Goal: Navigation & Orientation: Find specific page/section

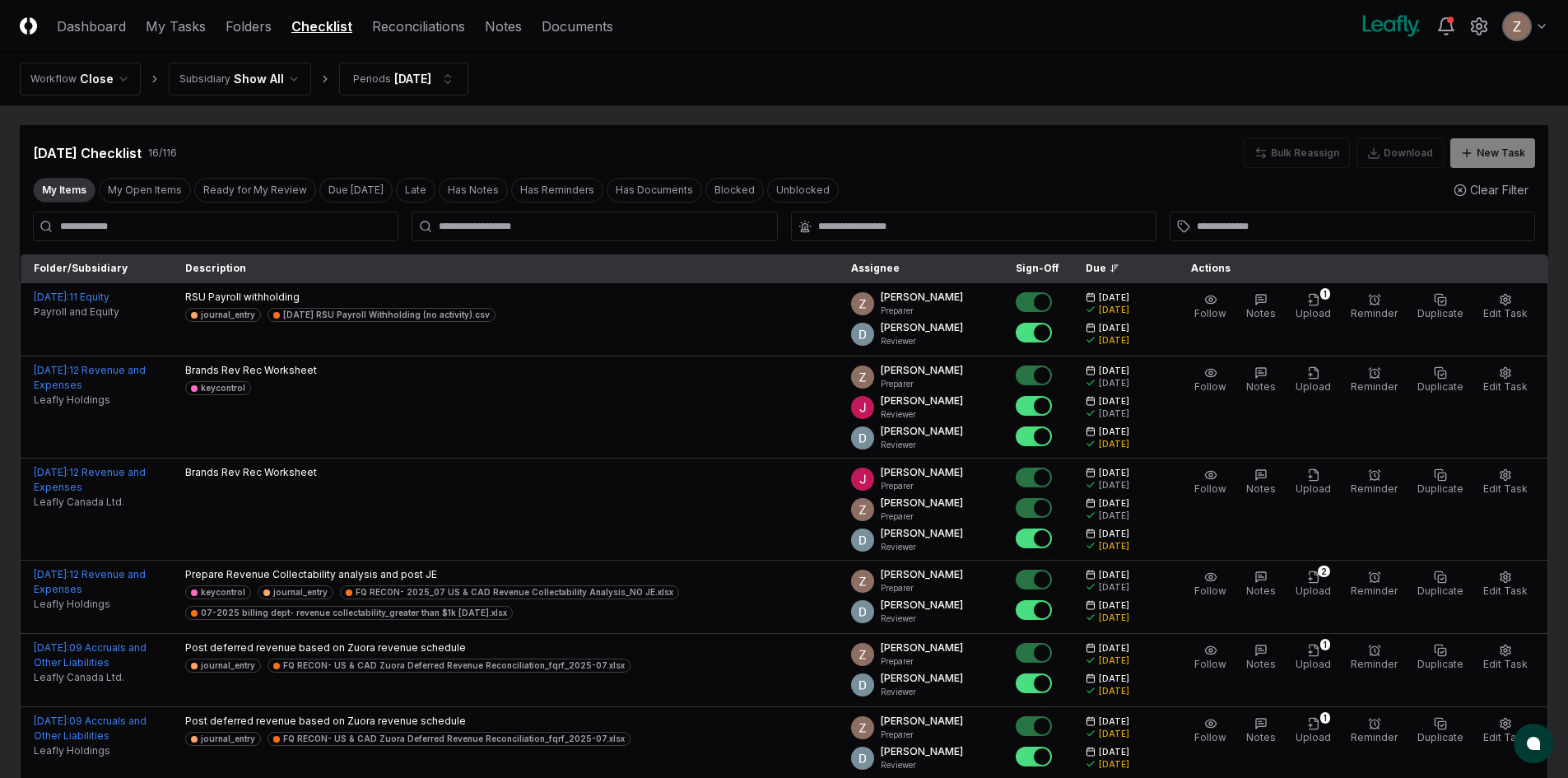
scroll to position [278, 0]
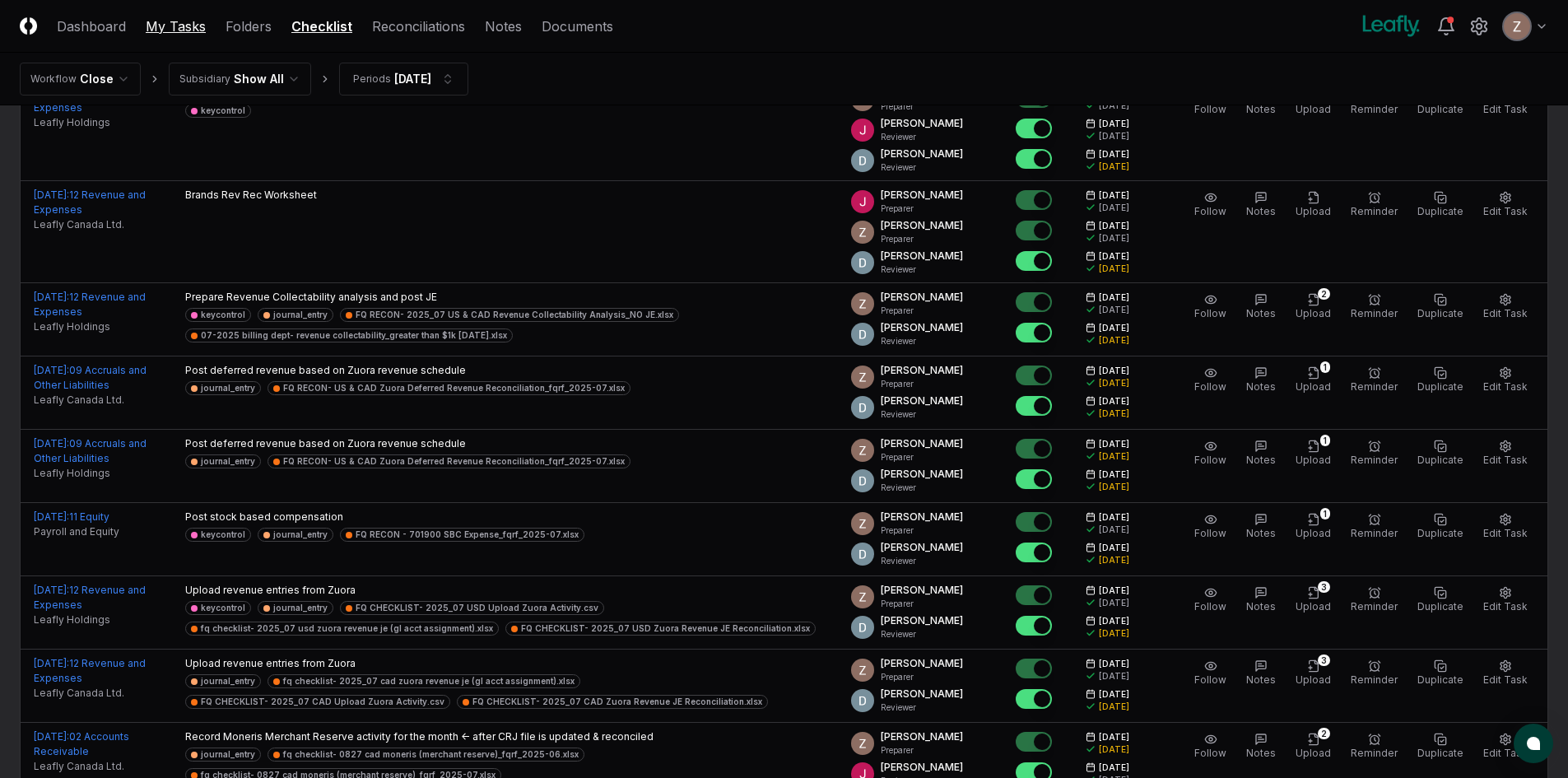
click at [164, 24] on link "My Tasks" at bounding box center [175, 26] width 60 height 20
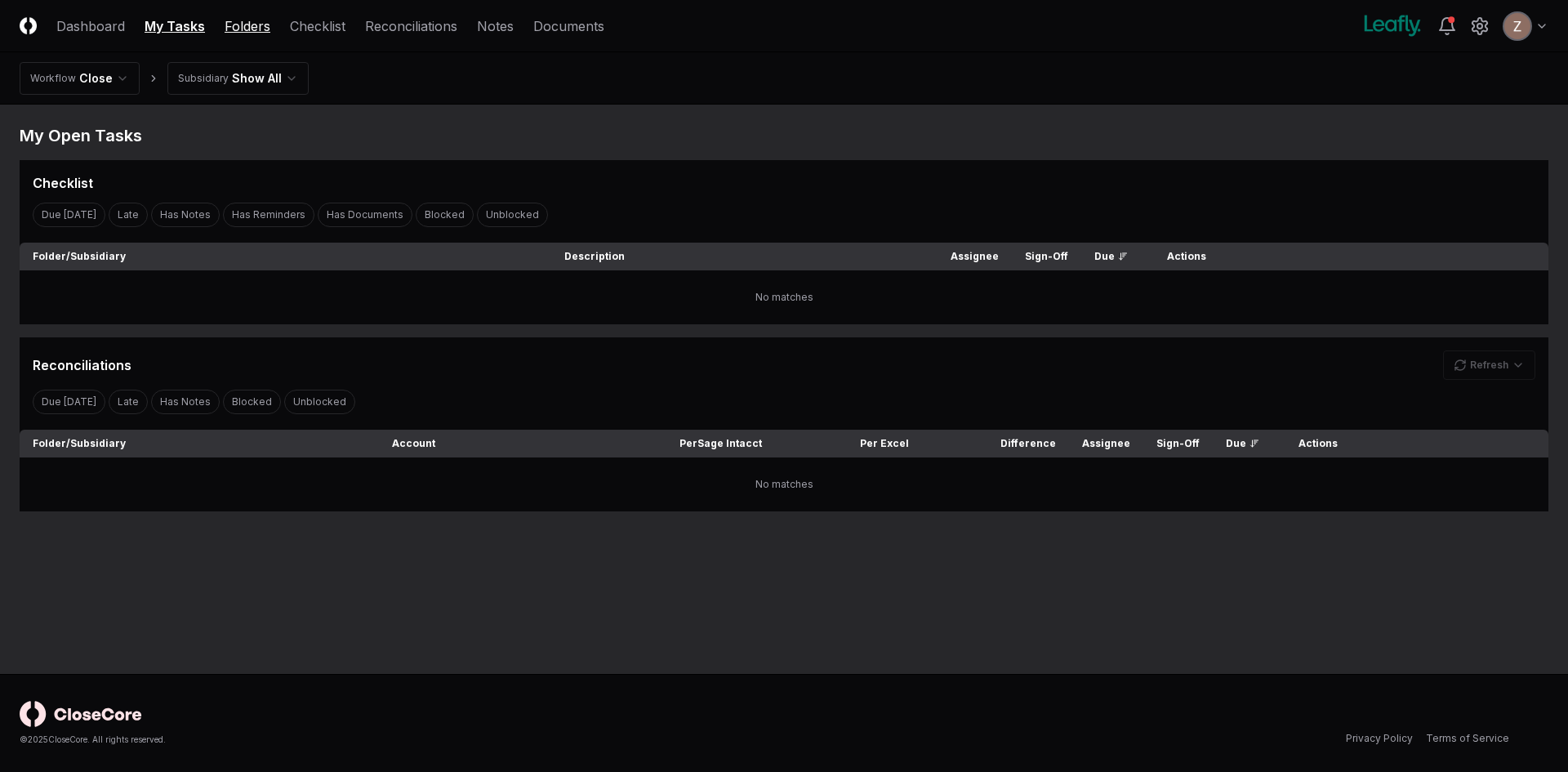
click at [247, 17] on link "Folders" at bounding box center [247, 26] width 45 height 20
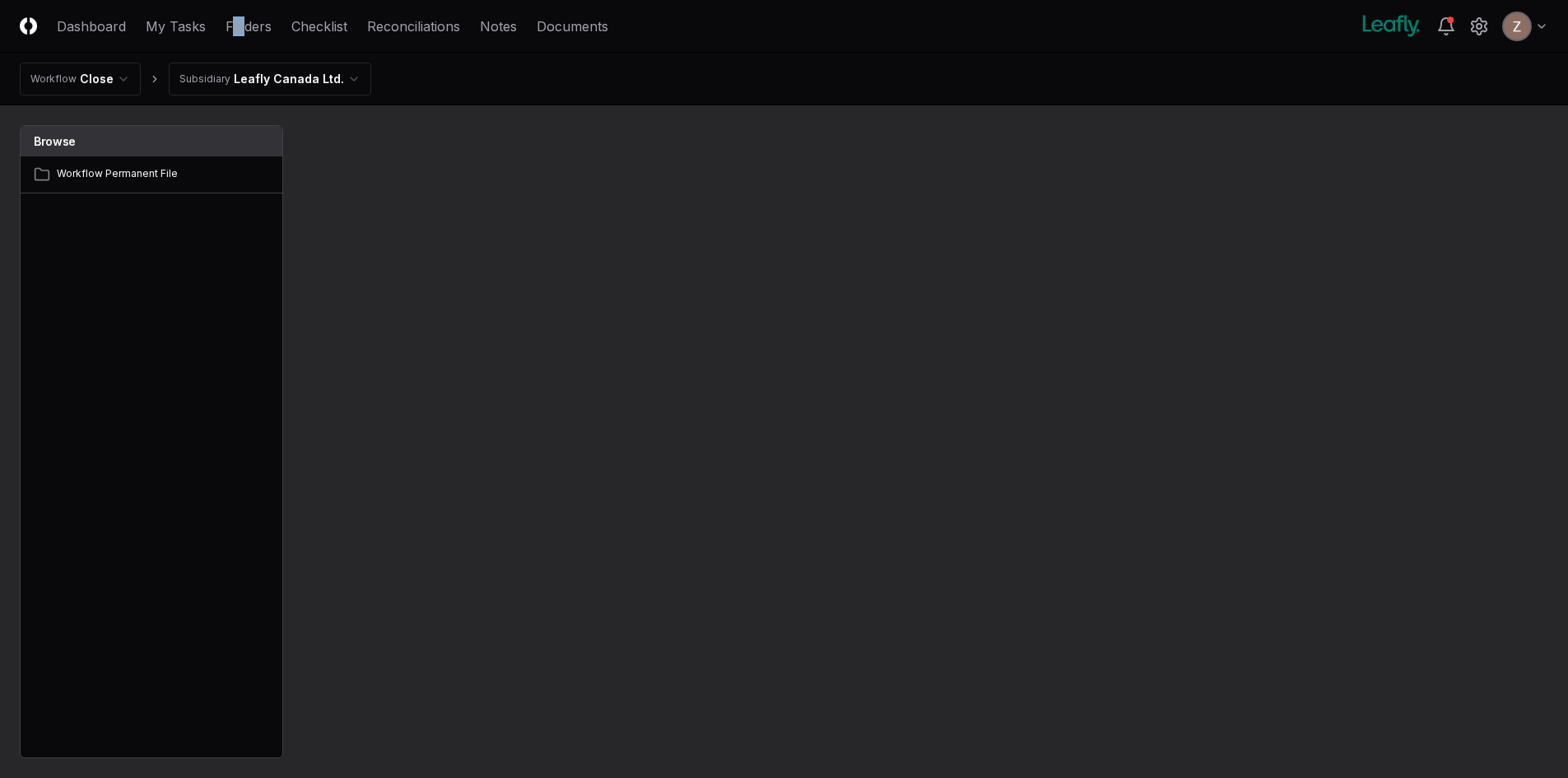
drag, startPoint x: 240, startPoint y: 9, endPoint x: 233, endPoint y: 0, distance: 11.4
click at [233, 0] on header "CloseCore Dashboard My Tasks Folders Checklist Reconciliations Notes Documents …" at bounding box center [784, 26] width 1568 height 53
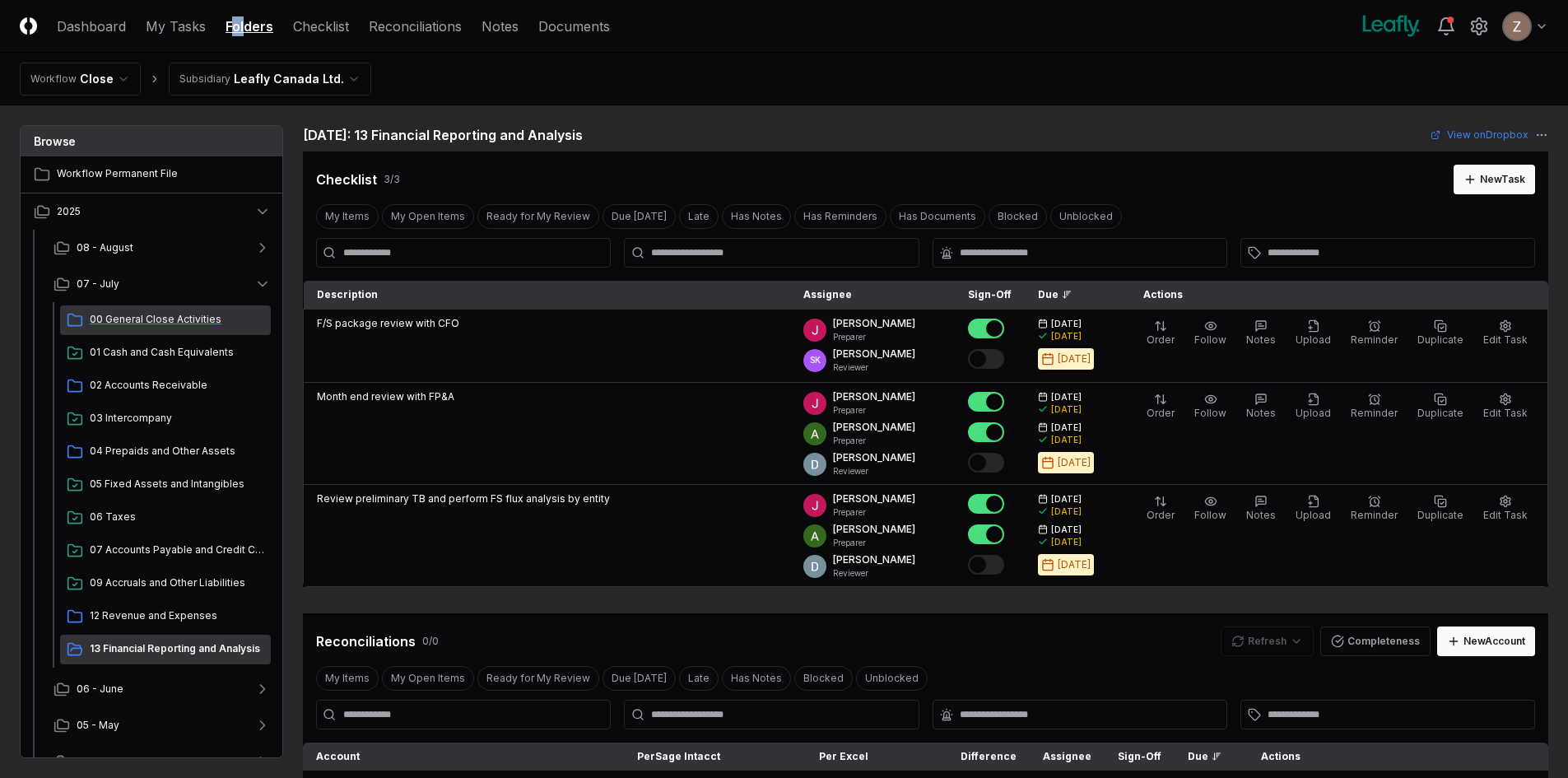
click at [187, 320] on span "00 General Close Activities" at bounding box center [177, 319] width 175 height 15
